Goal: Register for event/course

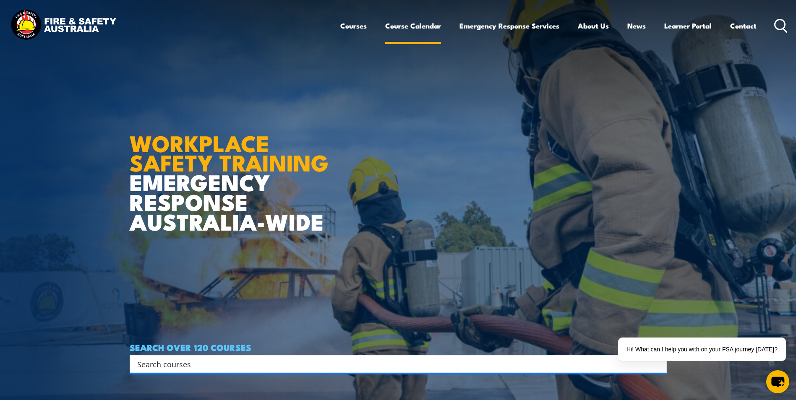
click at [424, 25] on link "Course Calendar" at bounding box center [413, 26] width 56 height 22
click at [424, 27] on link "Course Calendar" at bounding box center [413, 26] width 56 height 22
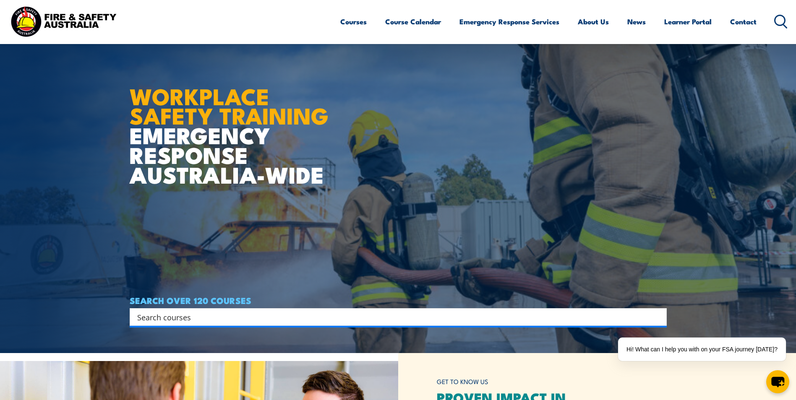
scroll to position [210, 0]
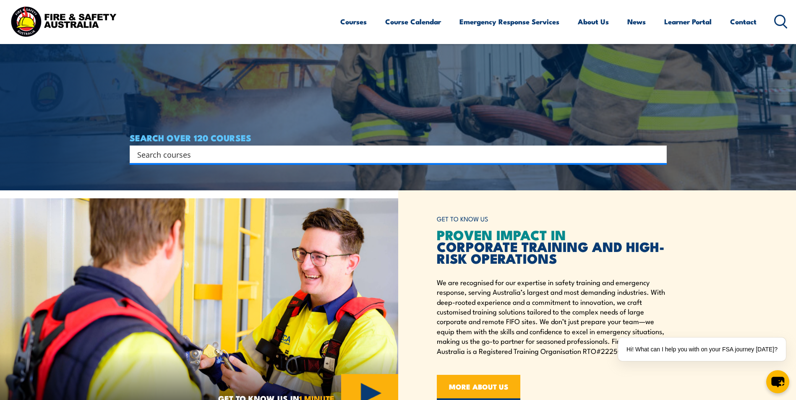
click at [185, 157] on input "Search input" at bounding box center [392, 154] width 511 height 13
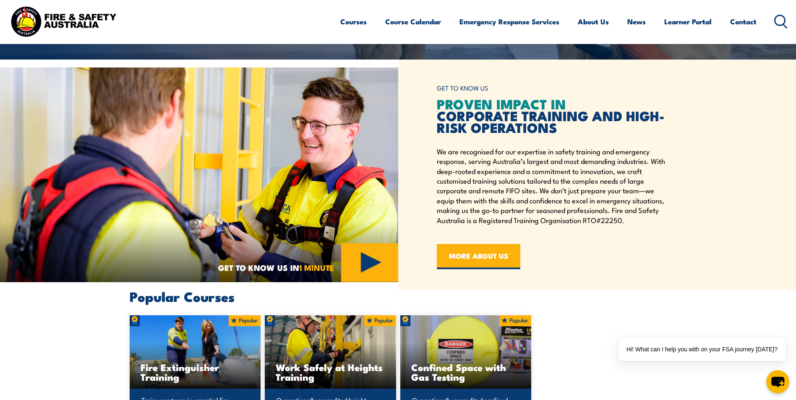
scroll to position [378, 0]
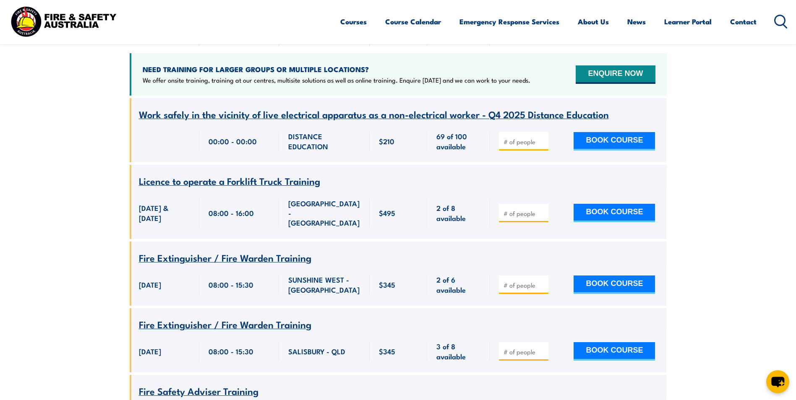
scroll to position [168, 0]
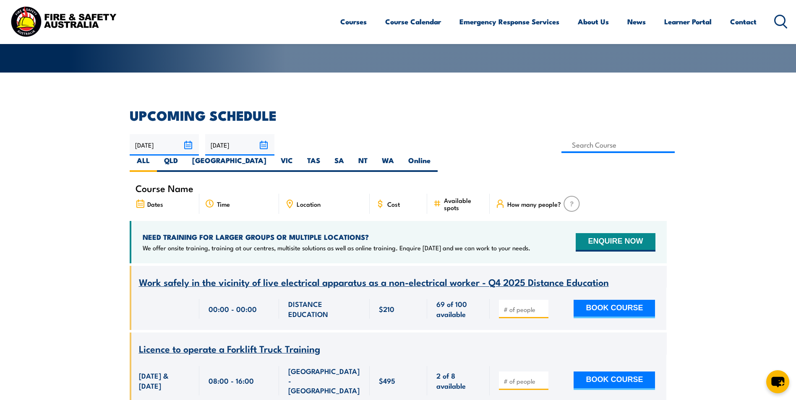
drag, startPoint x: 514, startPoint y: 141, endPoint x: 465, endPoint y: 212, distance: 86.6
click at [300, 156] on label "VIC" at bounding box center [287, 164] width 26 height 16
click at [298, 156] on input "VIC" at bounding box center [295, 158] width 5 height 5
radio input "true"
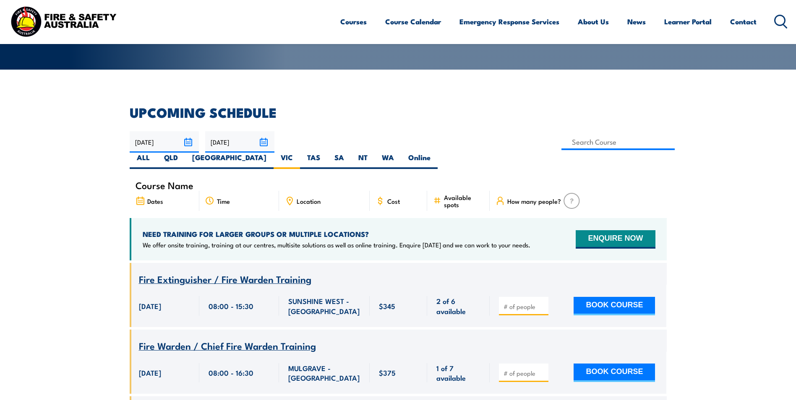
scroll to position [25, 0]
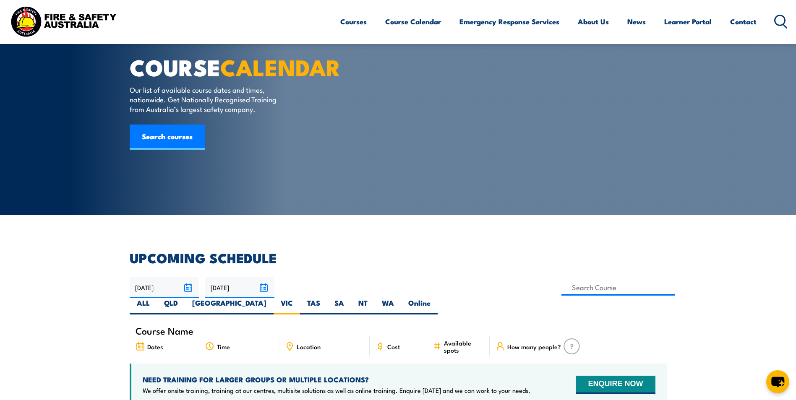
click at [261, 290] on input "30/11/2025" at bounding box center [239, 287] width 69 height 21
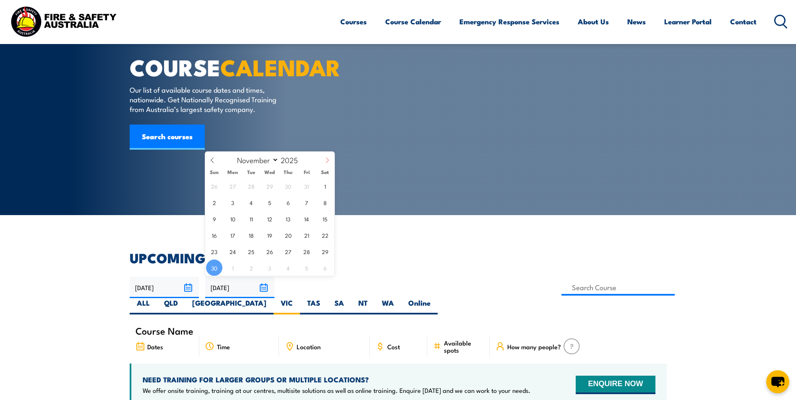
click at [327, 158] on icon at bounding box center [327, 160] width 6 height 6
select select "11"
click at [272, 236] on span "24" at bounding box center [269, 235] width 16 height 16
type input "24/12/2025"
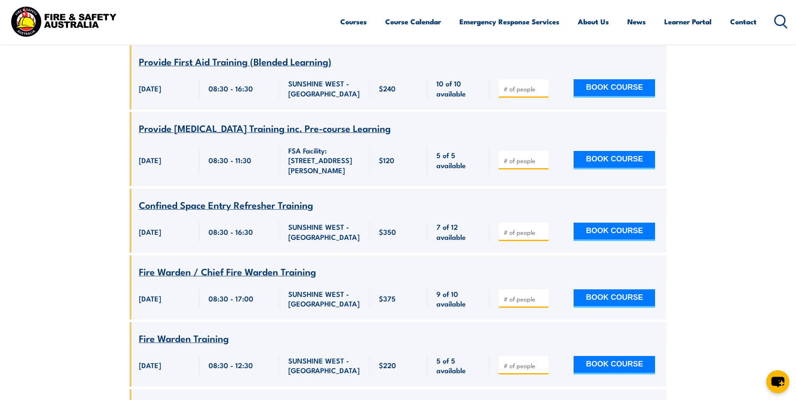
scroll to position [6152, 0]
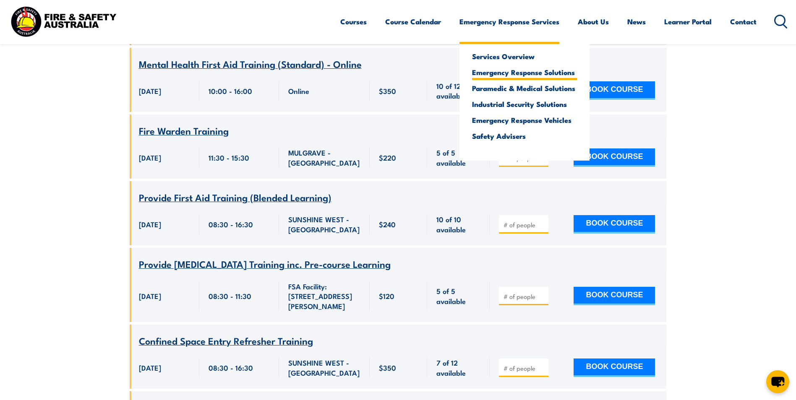
click at [482, 71] on link "Emergency Response Solutions" at bounding box center [524, 72] width 105 height 8
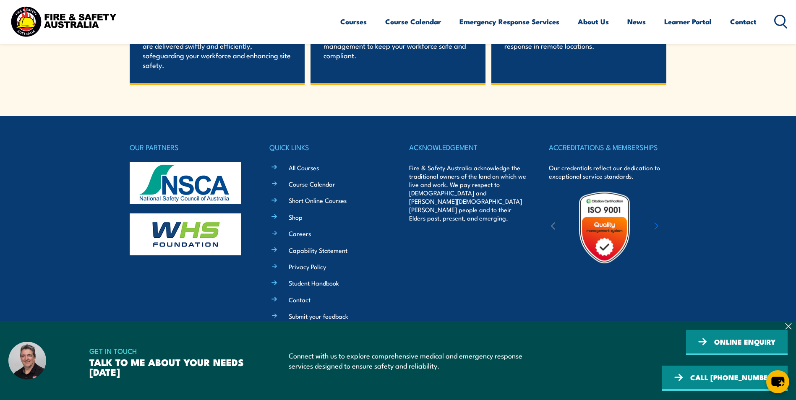
scroll to position [1849, 0]
click at [318, 181] on link "Course Calendar" at bounding box center [312, 184] width 47 height 9
click at [321, 184] on link "Course Calendar" at bounding box center [312, 184] width 47 height 9
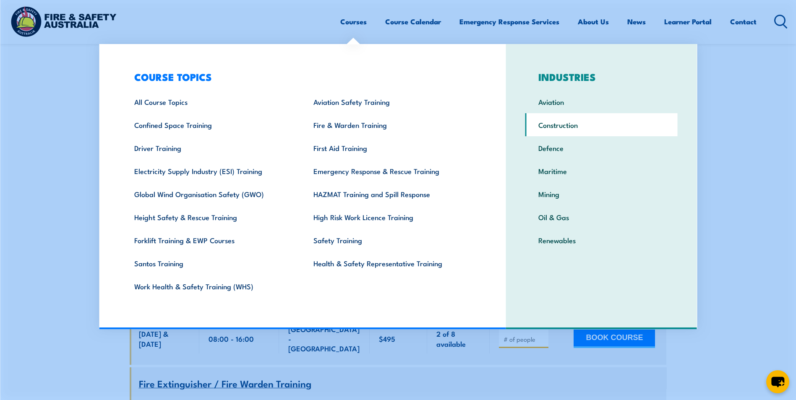
click at [562, 122] on link "Construction" at bounding box center [601, 124] width 152 height 23
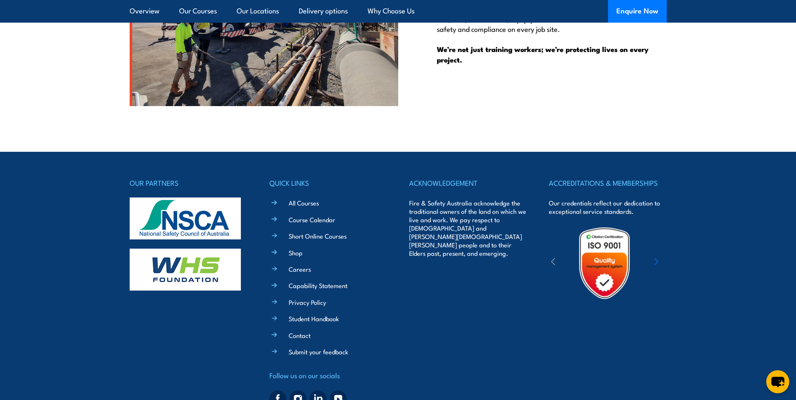
scroll to position [5426, 0]
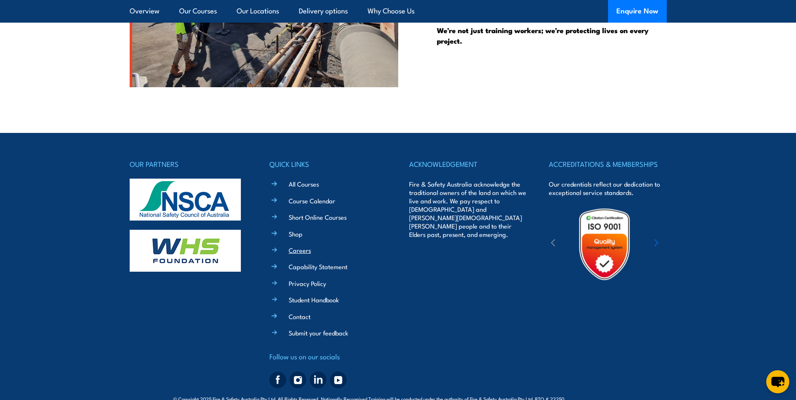
click at [301, 246] on link "Careers" at bounding box center [300, 250] width 22 height 9
